Goal: Information Seeking & Learning: Learn about a topic

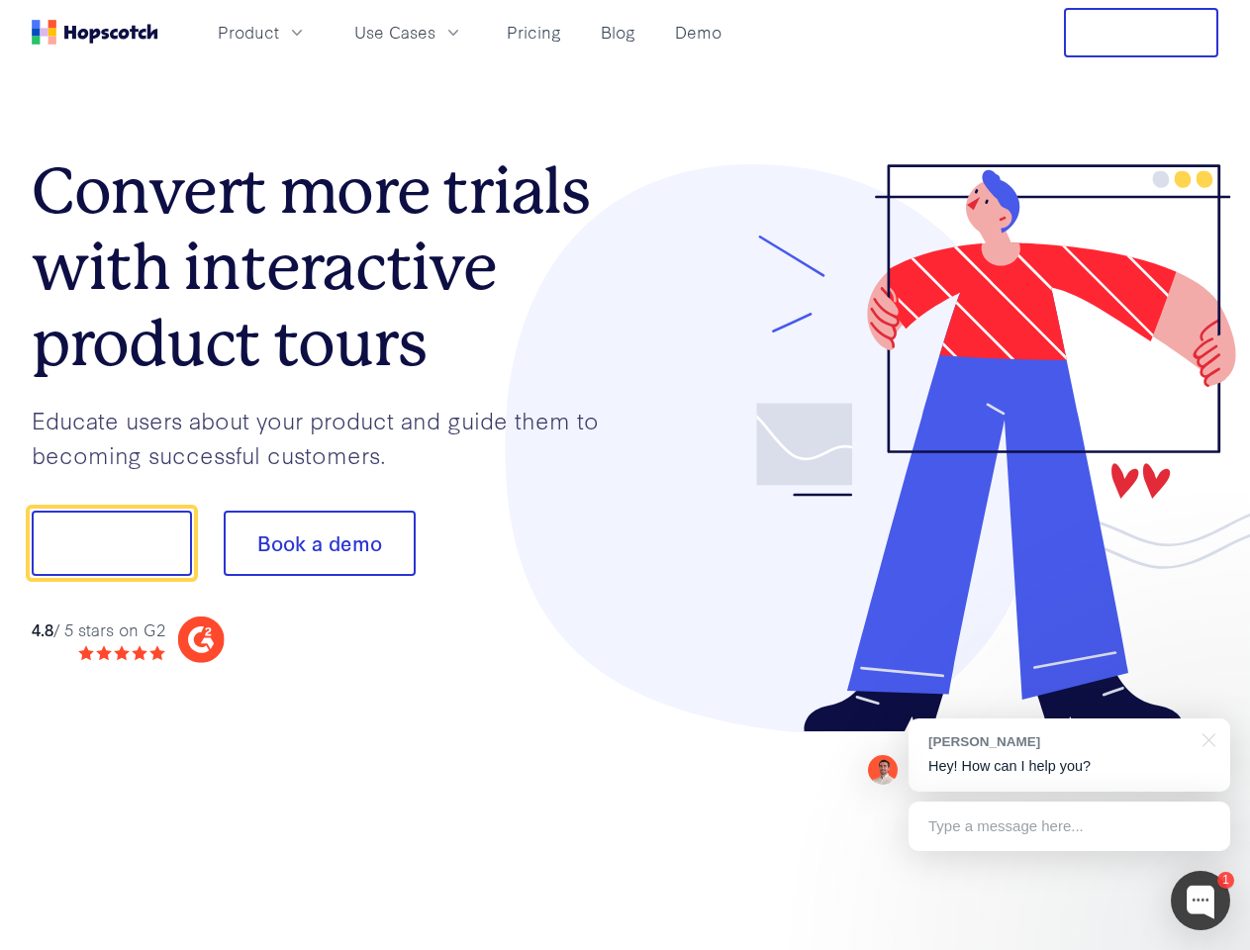
click at [625, 475] on div at bounding box center [922, 448] width 594 height 569
click at [279, 32] on span "Product" at bounding box center [248, 32] width 61 height 25
click at [435, 32] on span "Use Cases" at bounding box center [394, 32] width 81 height 25
click at [1141, 33] on button "Free Trial" at bounding box center [1141, 32] width 154 height 49
click at [111, 543] on button "Show me!" at bounding box center [112, 543] width 160 height 65
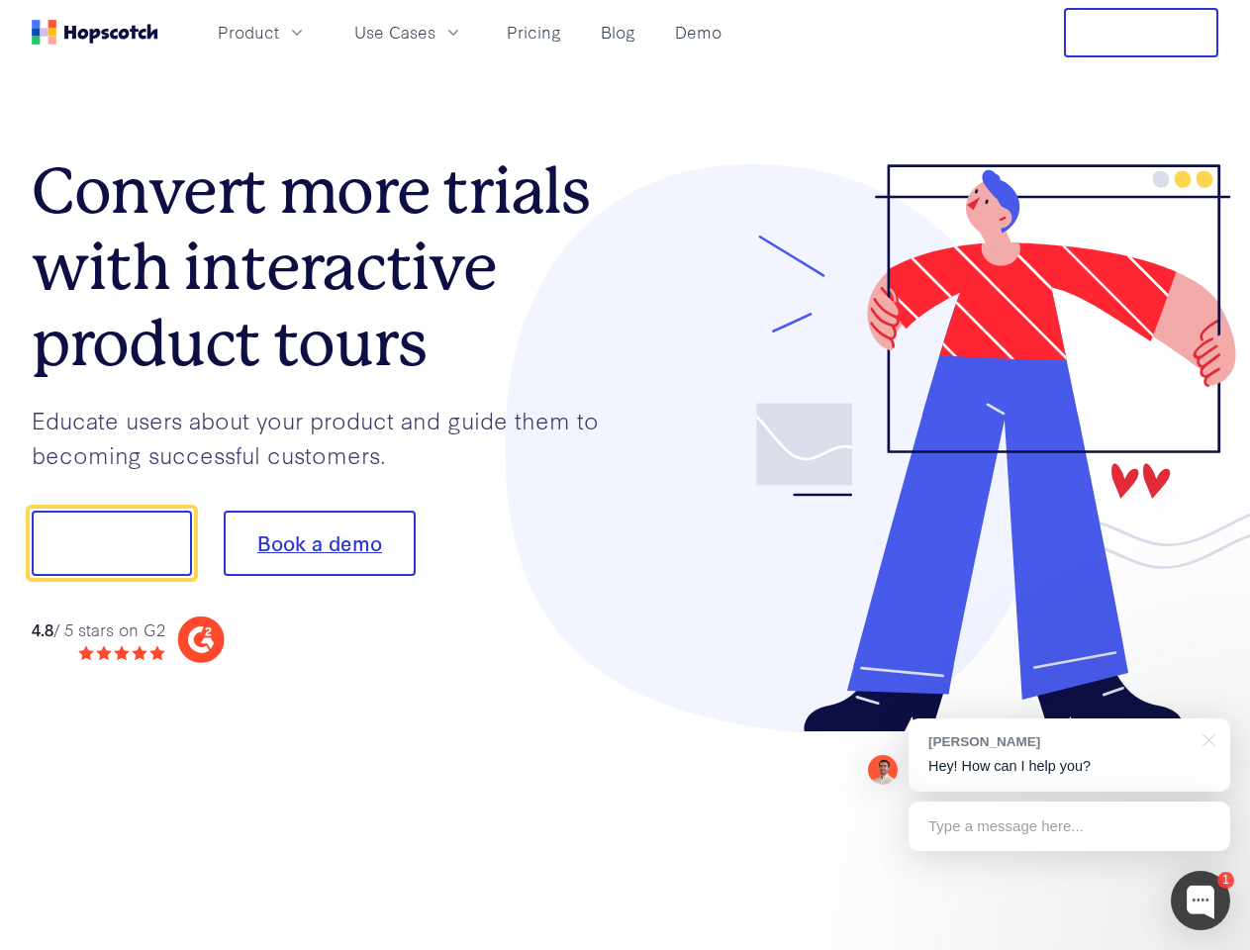
click at [319, 543] on button "Book a demo" at bounding box center [320, 543] width 192 height 65
click at [1200, 900] on div at bounding box center [1200, 900] width 59 height 59
click at [1069, 755] on div "[PERSON_NAME] Hey! How can I help you?" at bounding box center [1069, 754] width 322 height 73
click at [1205, 738] on div at bounding box center [1044, 541] width 371 height 660
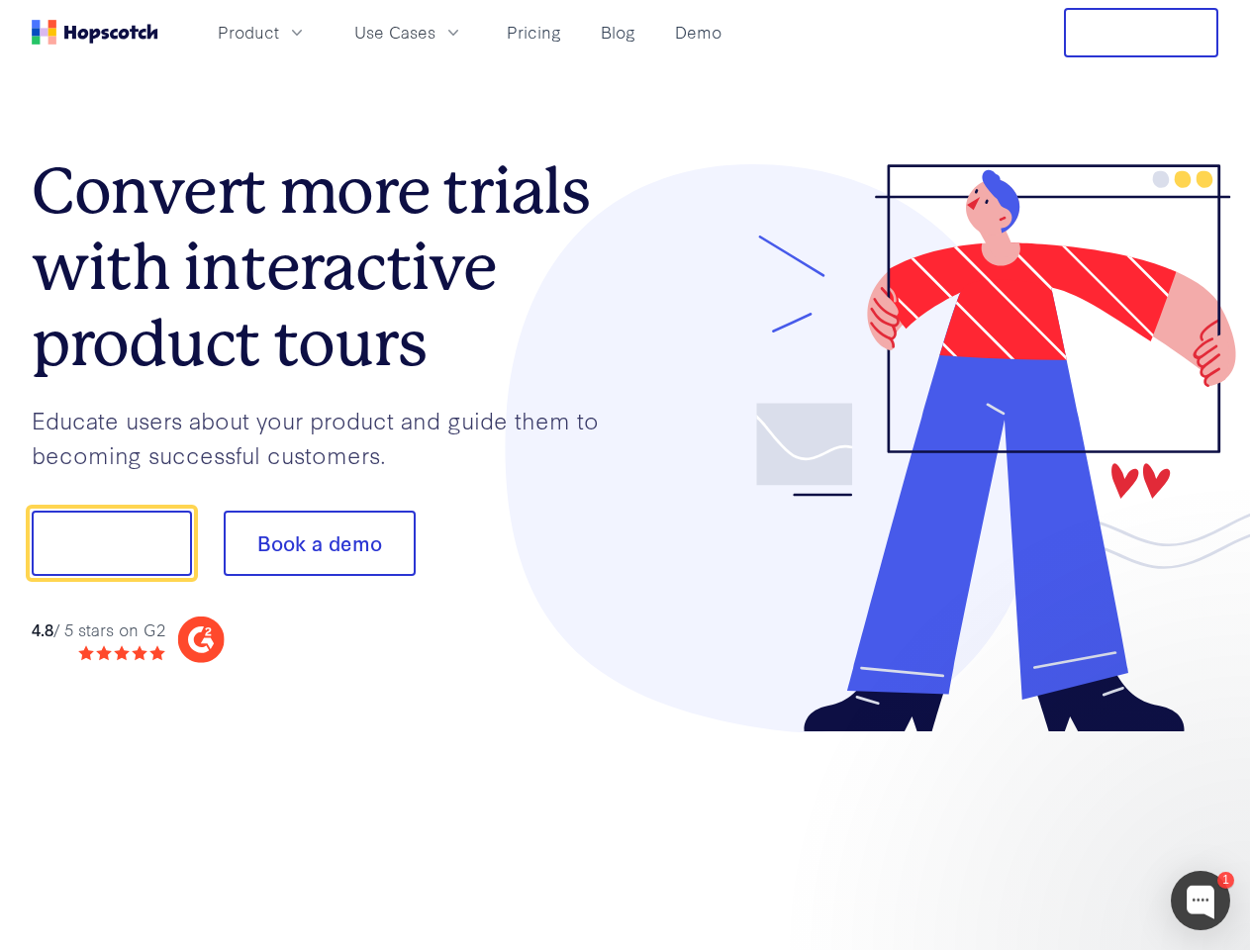
click at [1069, 826] on div at bounding box center [1044, 673] width 371 height 395
